Goal: Transaction & Acquisition: Purchase product/service

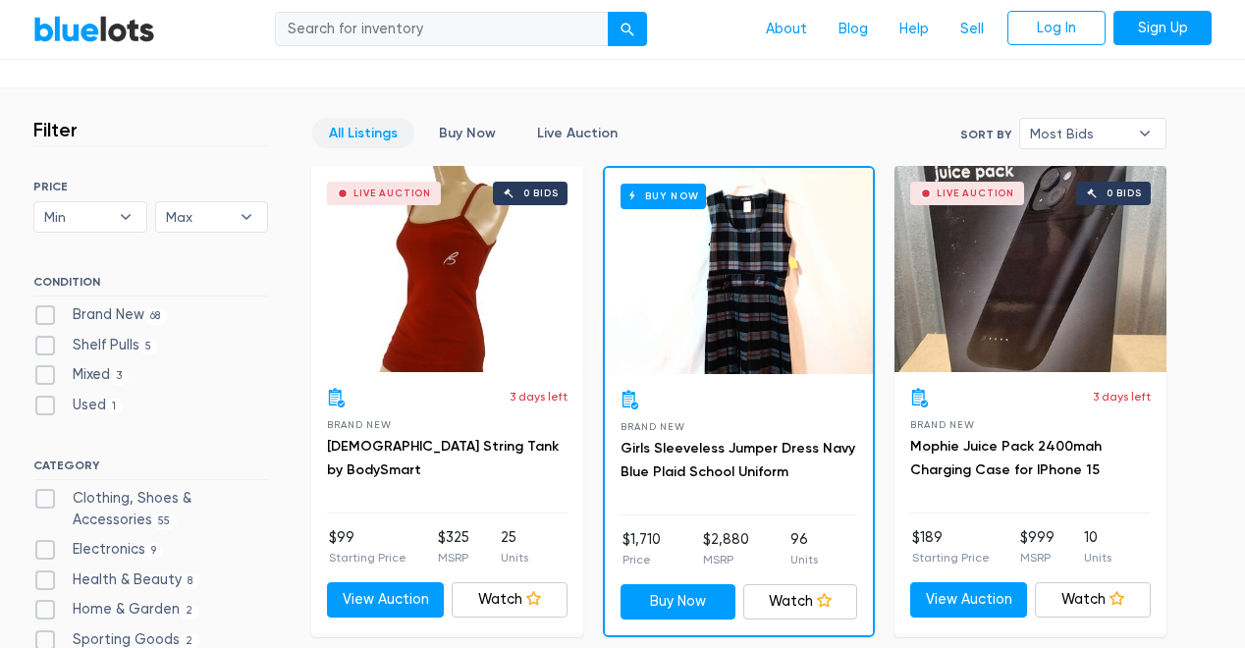
scroll to position [494, 0]
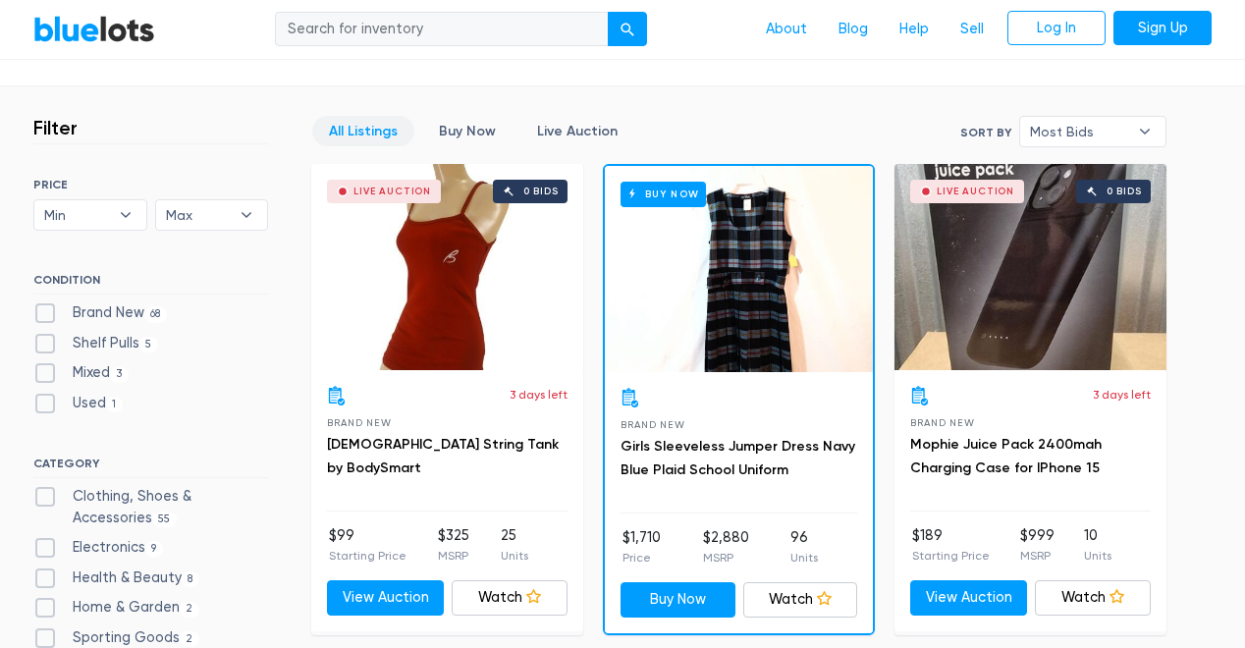
click at [77, 309] on label "Brand New 68" at bounding box center [100, 313] width 134 height 22
click at [46, 309] on New"] "Brand New 68" at bounding box center [39, 308] width 13 height 13
checkbox New"] "true"
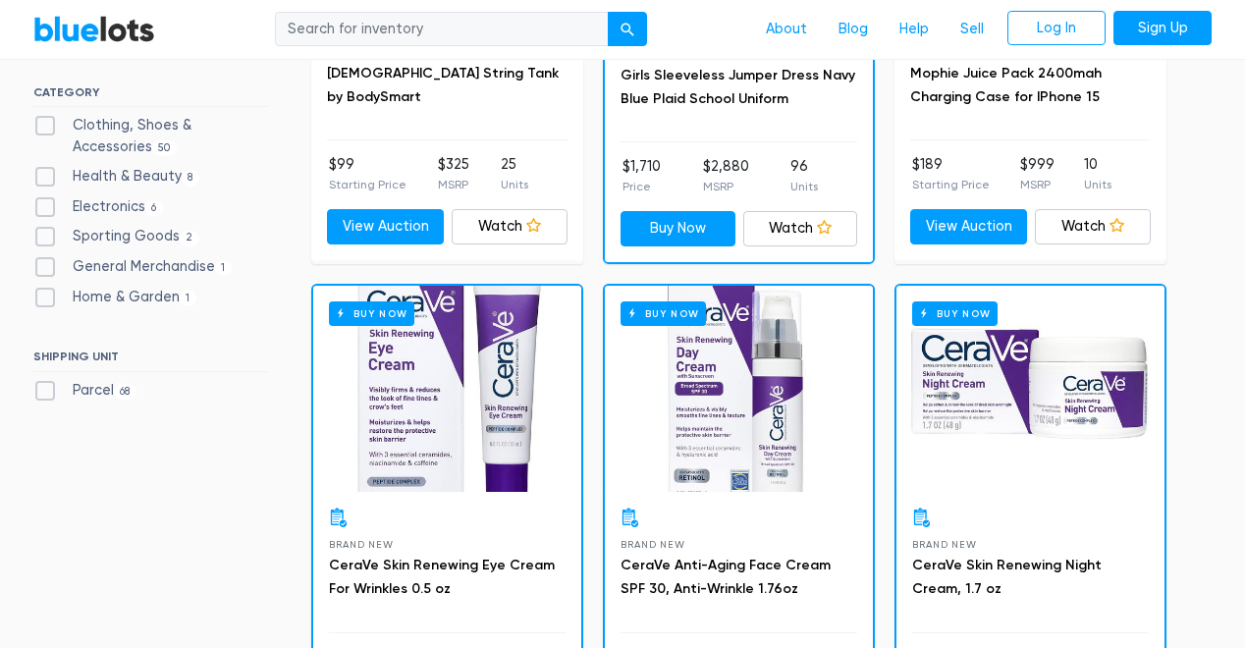
scroll to position [872, 0]
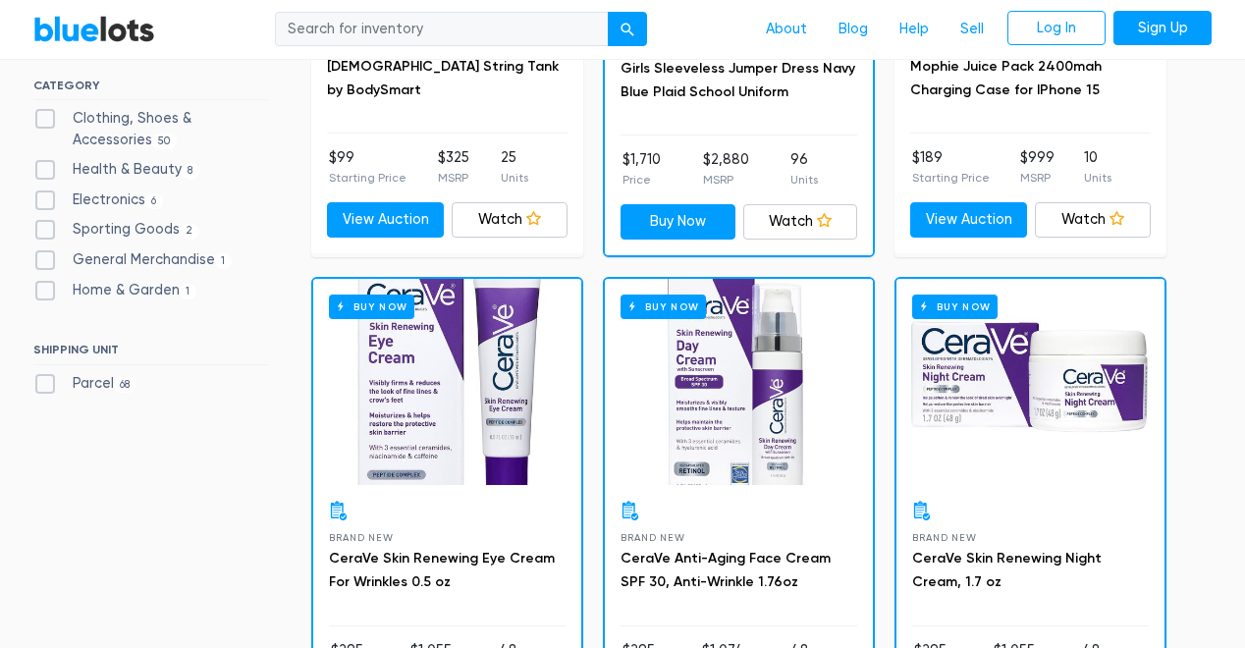
click at [48, 194] on label "Electronics 6" at bounding box center [98, 201] width 130 height 22
click at [46, 194] on input "Electronics 6" at bounding box center [39, 196] width 13 height 13
checkbox input "true"
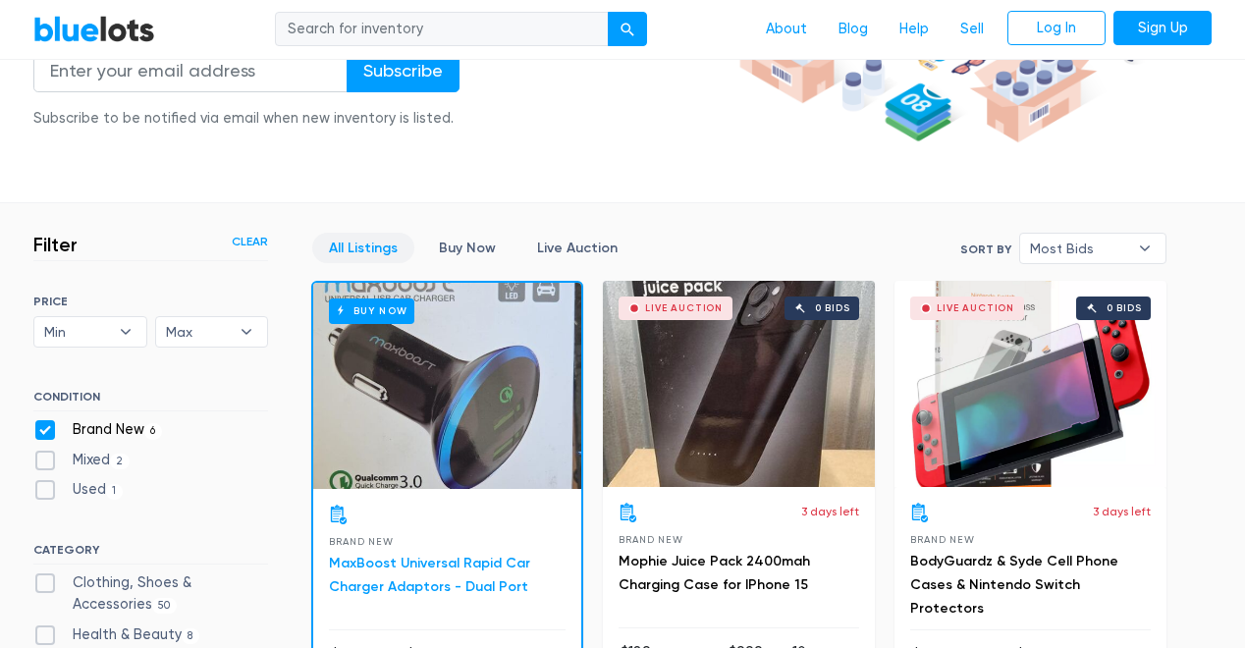
scroll to position [290, 0]
